Goal: Information Seeking & Learning: Learn about a topic

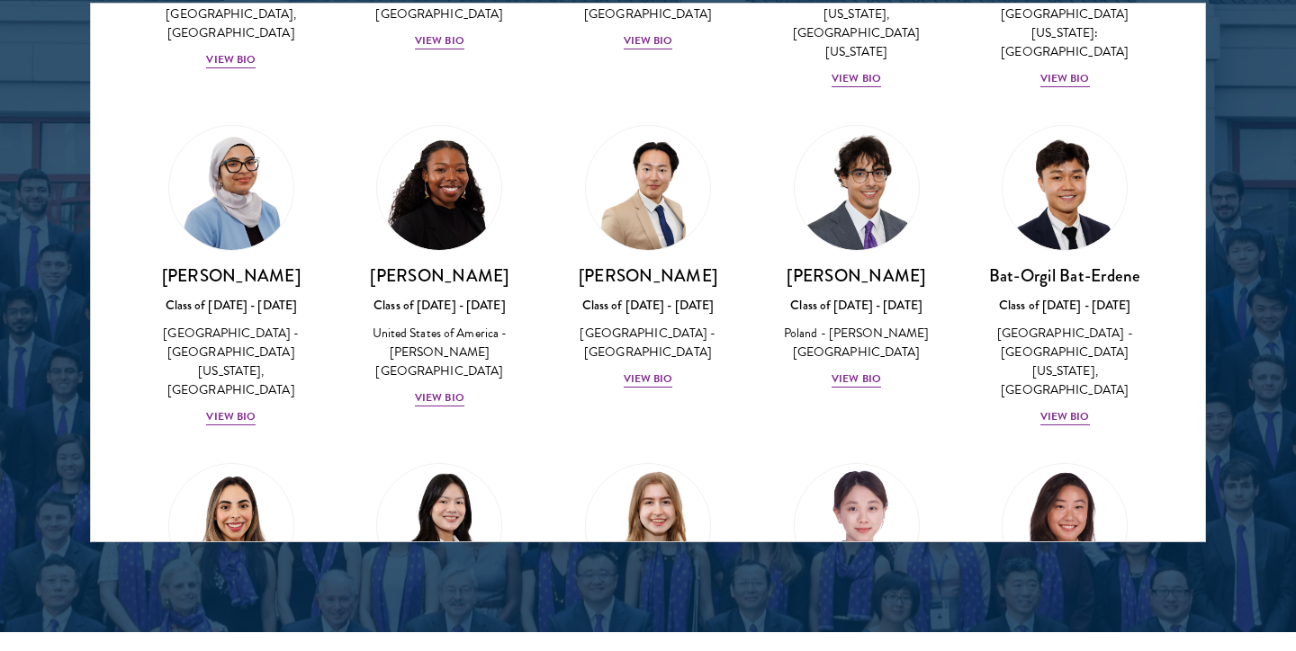
scroll to position [986, 0]
click at [867, 370] on div "View Bio" at bounding box center [855, 378] width 49 height 17
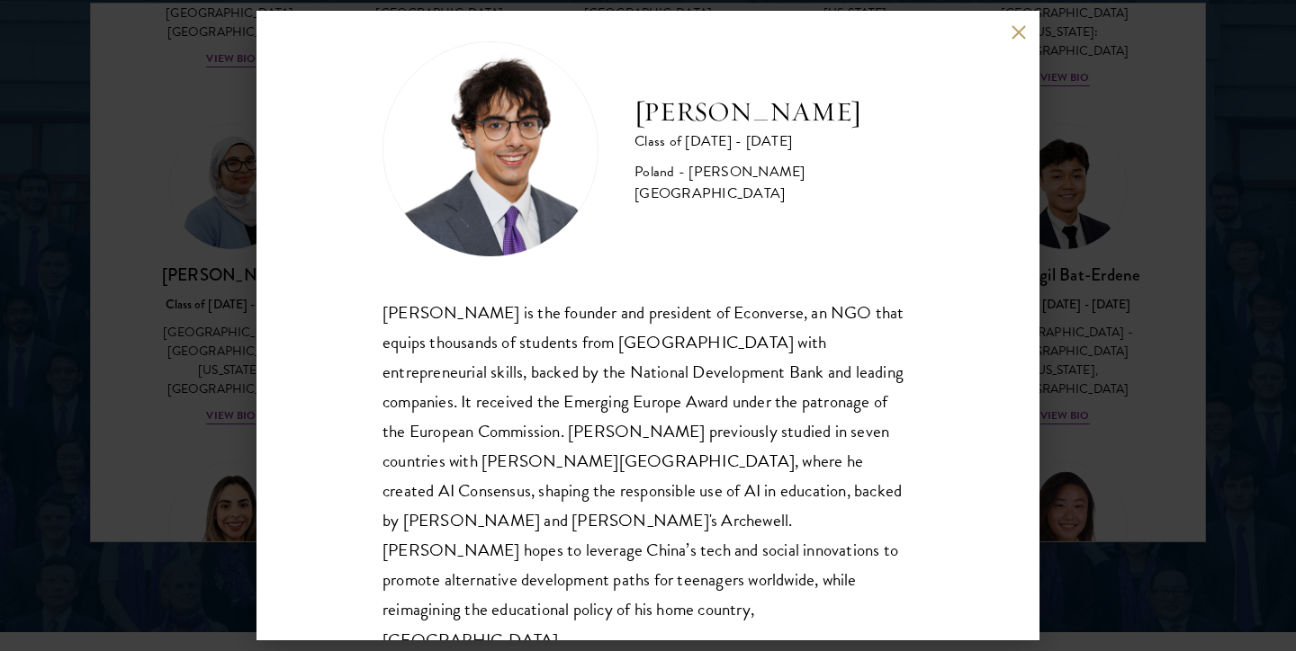
scroll to position [31, 0]
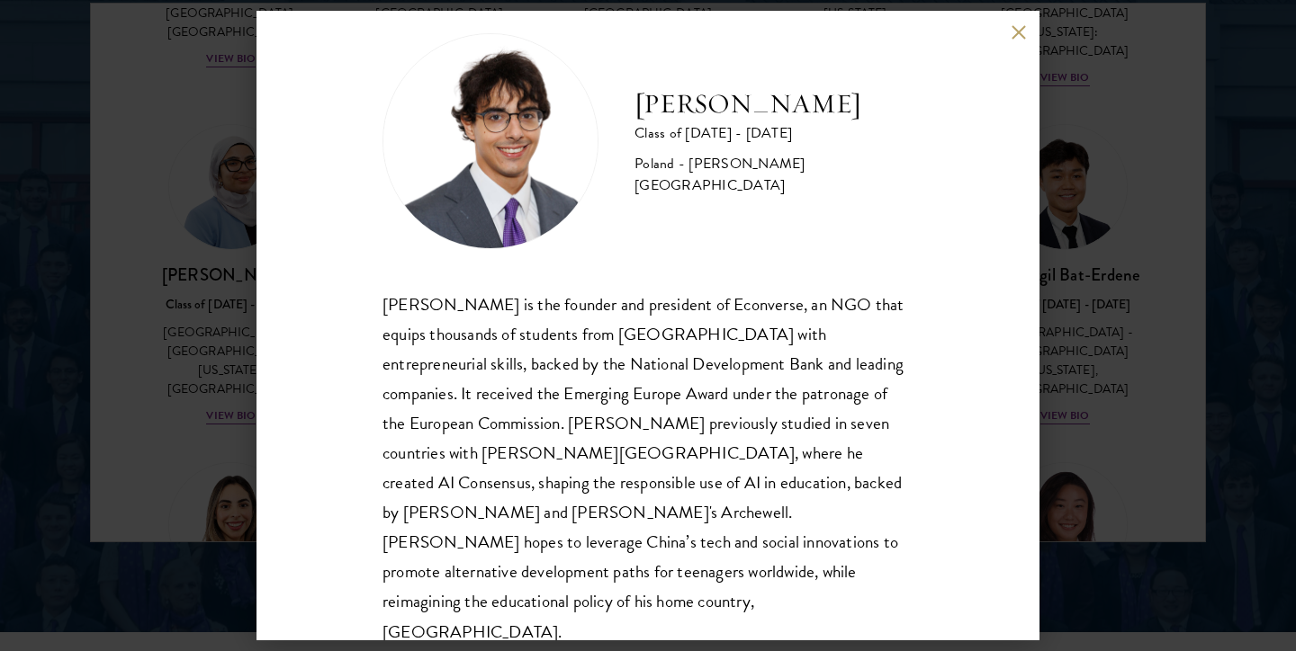
click at [1015, 29] on button at bounding box center [1018, 31] width 15 height 15
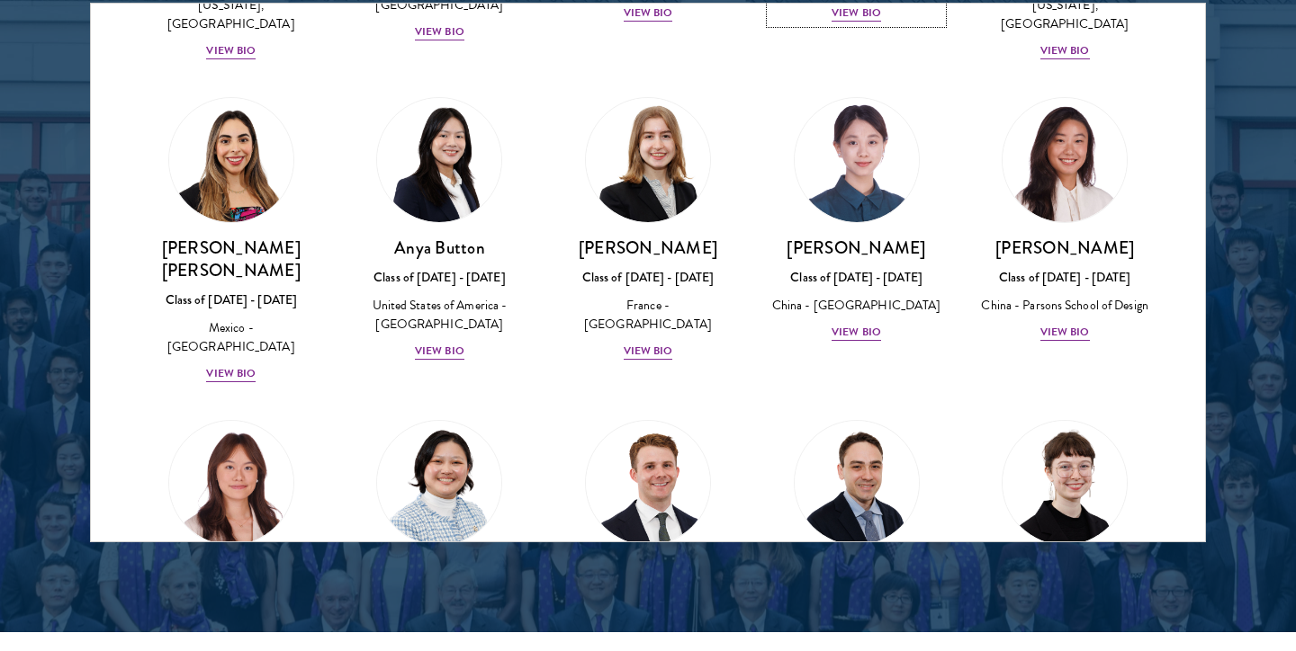
scroll to position [1371, 0]
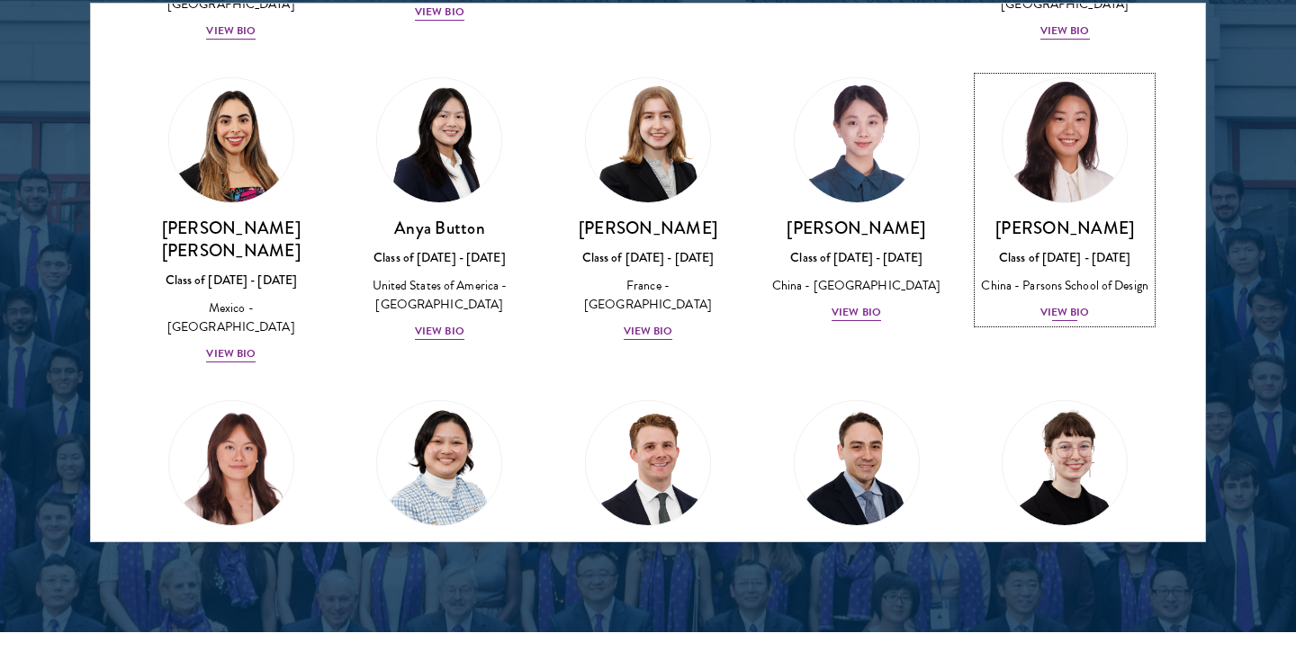
click at [1072, 304] on div "View Bio" at bounding box center [1064, 312] width 49 height 17
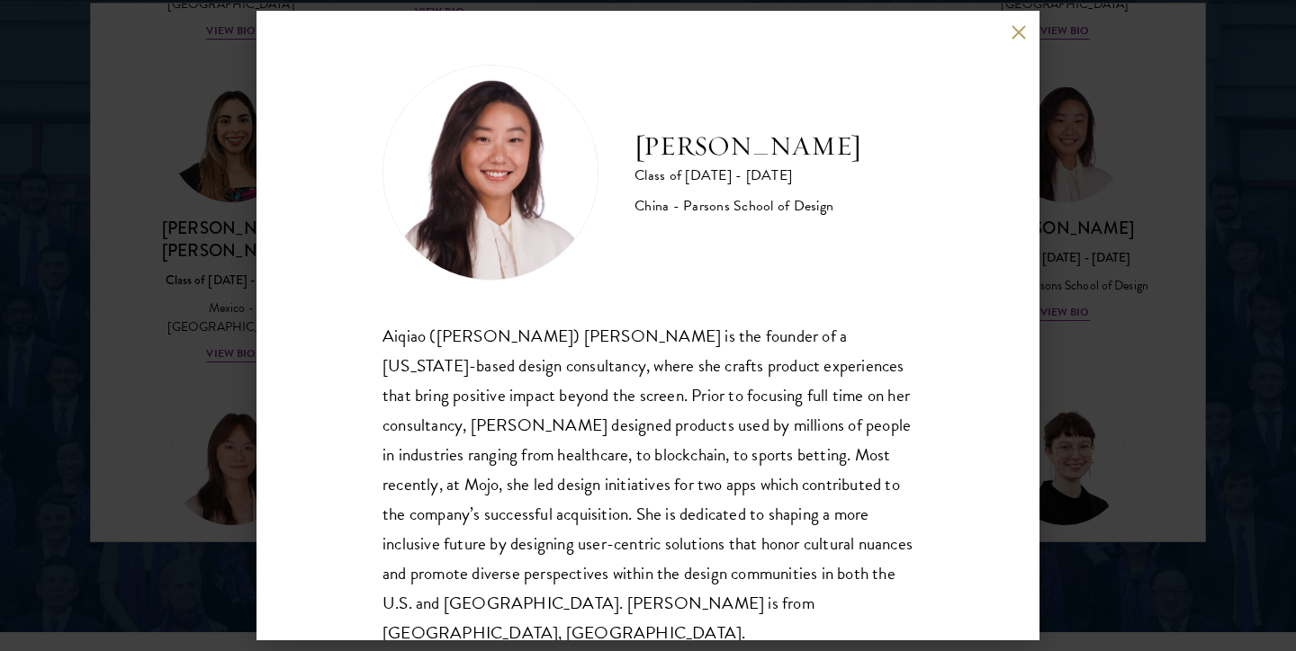
scroll to position [31, 0]
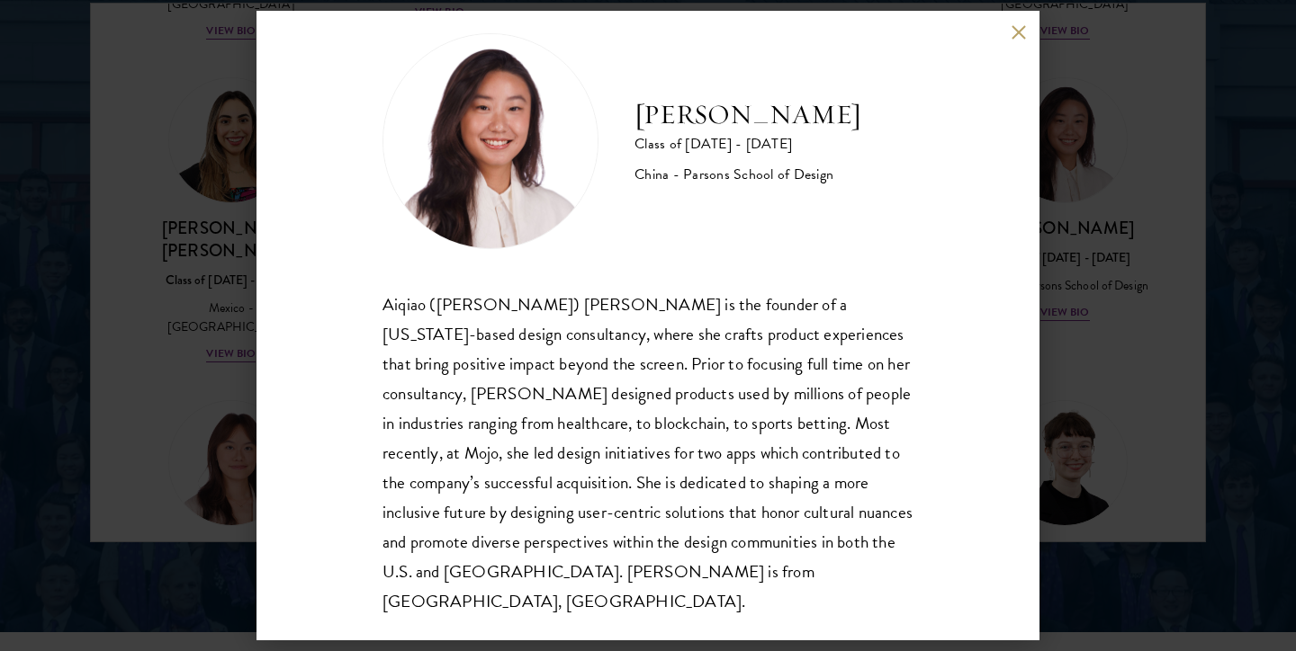
click at [1138, 184] on div "[PERSON_NAME] Class of [DATE] - [DATE] China - [PERSON_NAME] School of Design […" at bounding box center [648, 325] width 1296 height 651
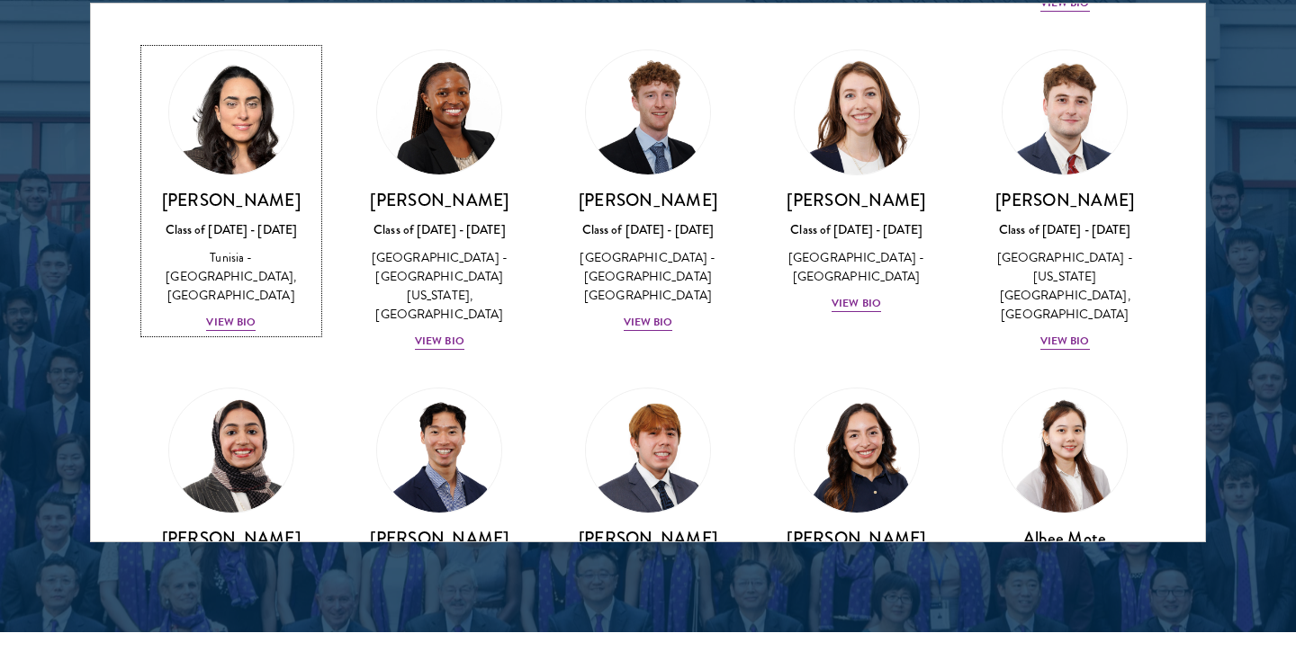
scroll to position [5853, 0]
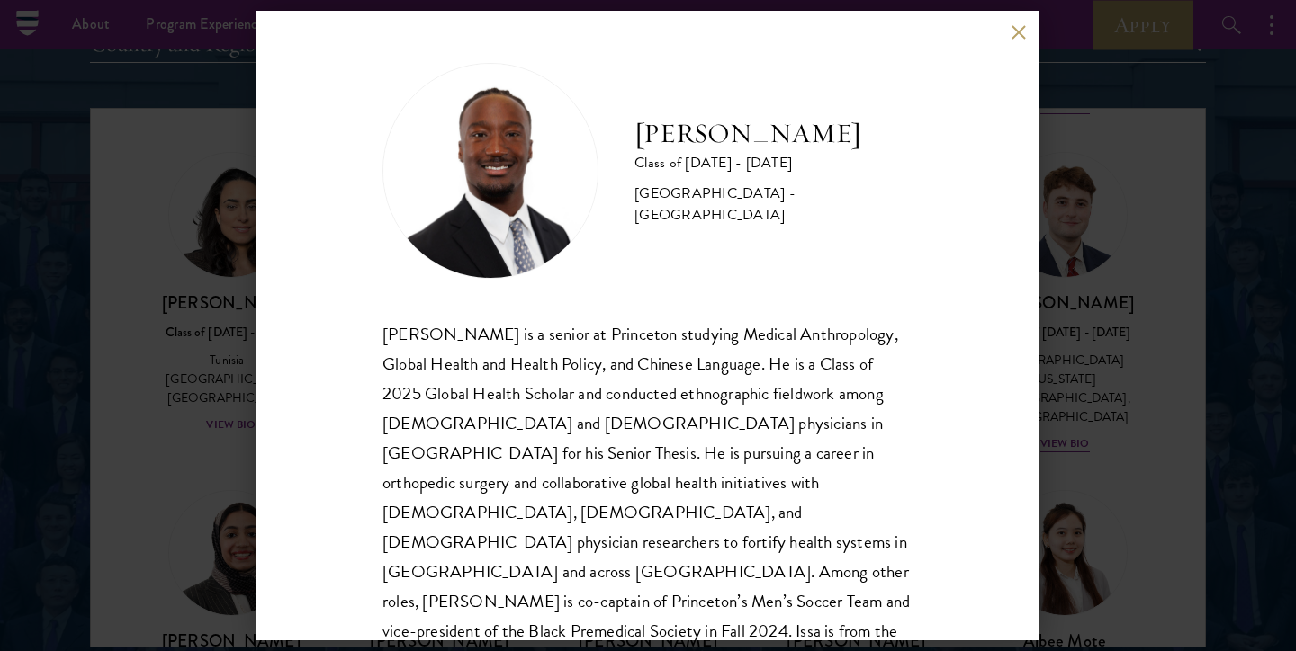
scroll to position [2063, 0]
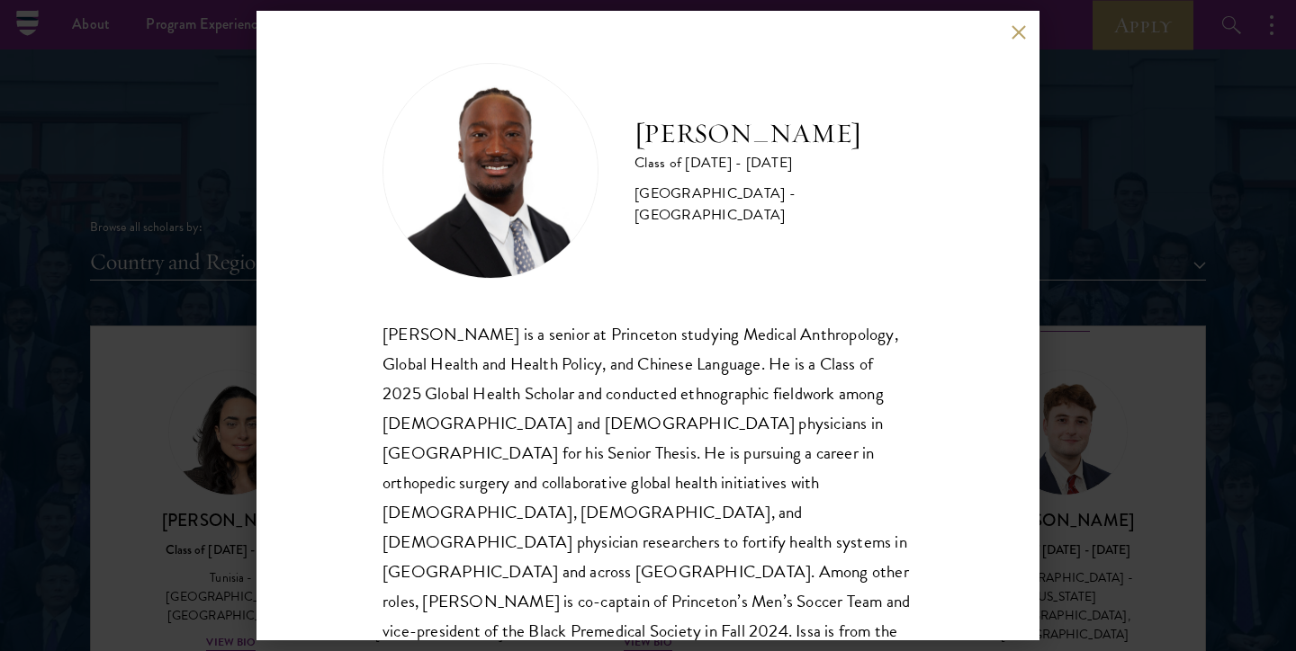
click at [1136, 378] on div "[PERSON_NAME] Class of [DATE] - [DATE] [GEOGRAPHIC_DATA] - [GEOGRAPHIC_DATA] [P…" at bounding box center [648, 325] width 1296 height 651
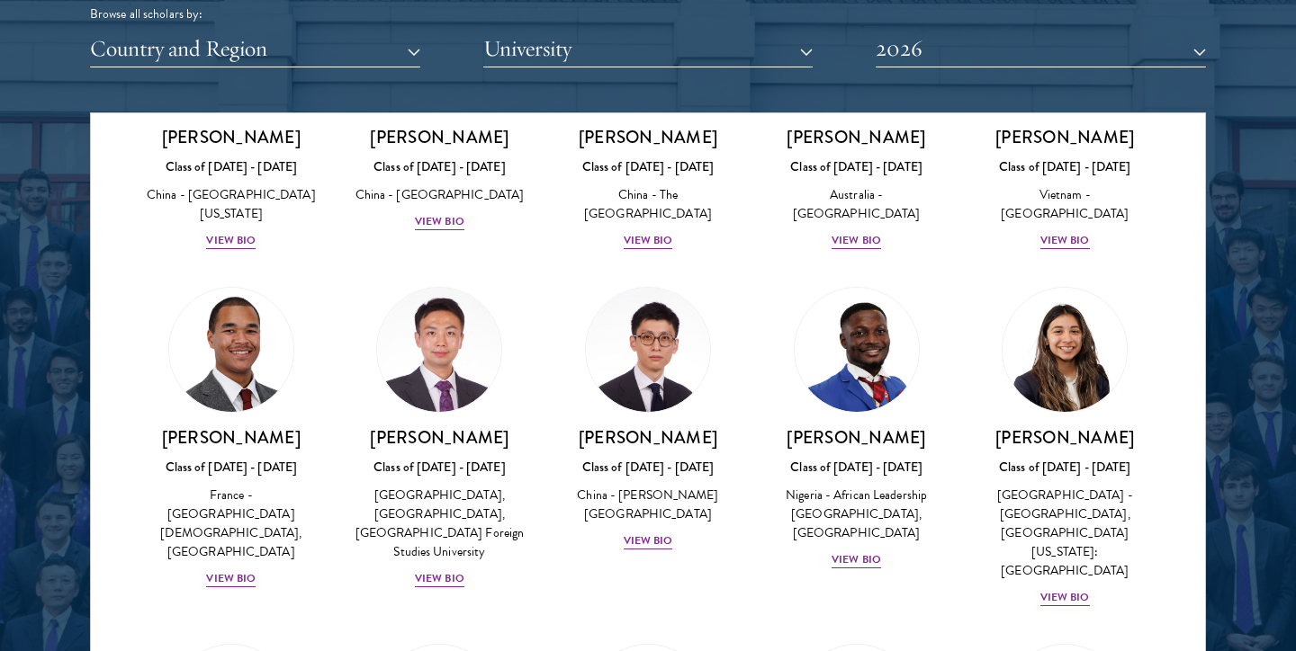
scroll to position [5364, 0]
